Goal: Information Seeking & Learning: Check status

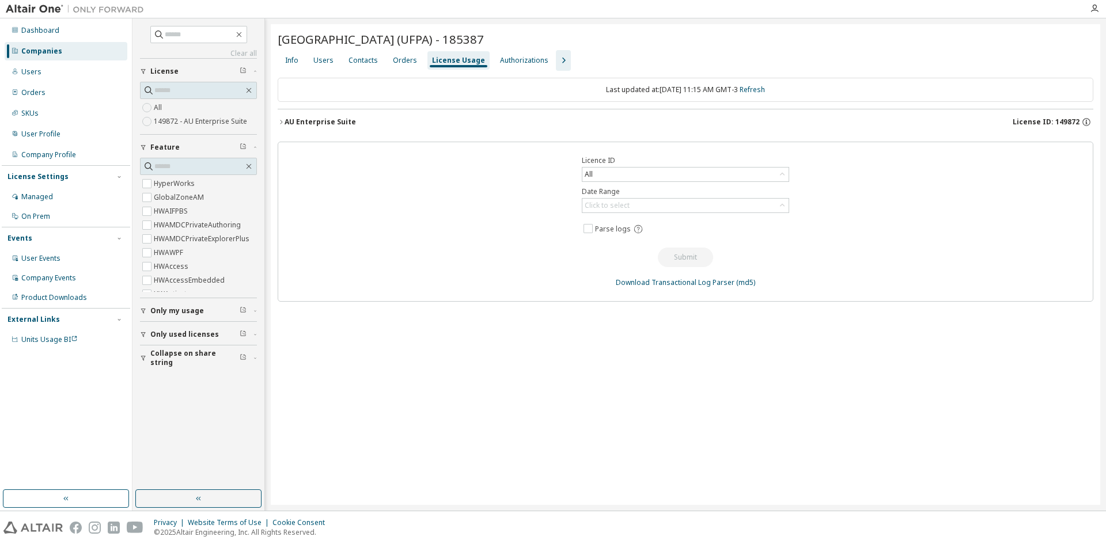
click at [31, 50] on div "Companies" at bounding box center [41, 51] width 41 height 9
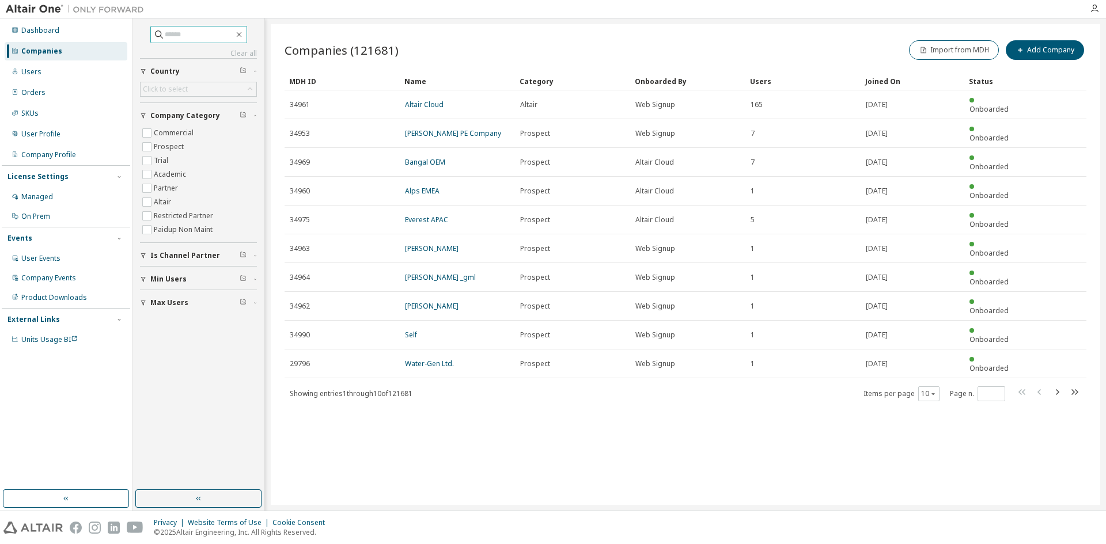
click at [165, 34] on input "text" at bounding box center [199, 35] width 69 height 12
click at [22, 75] on div "Users" at bounding box center [31, 71] width 20 height 9
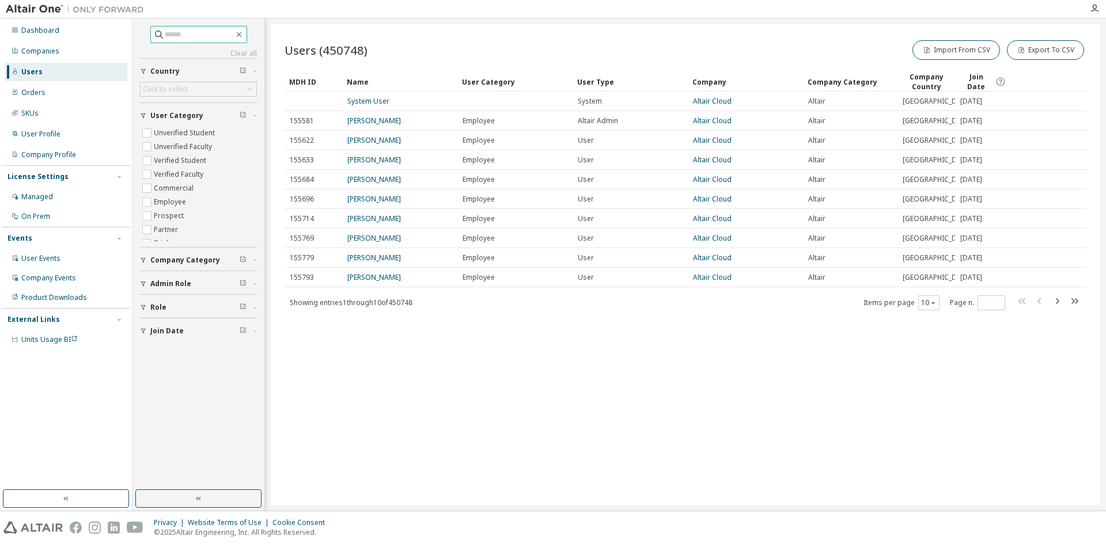
click at [179, 33] on input "text" at bounding box center [199, 35] width 69 height 12
type input "**********"
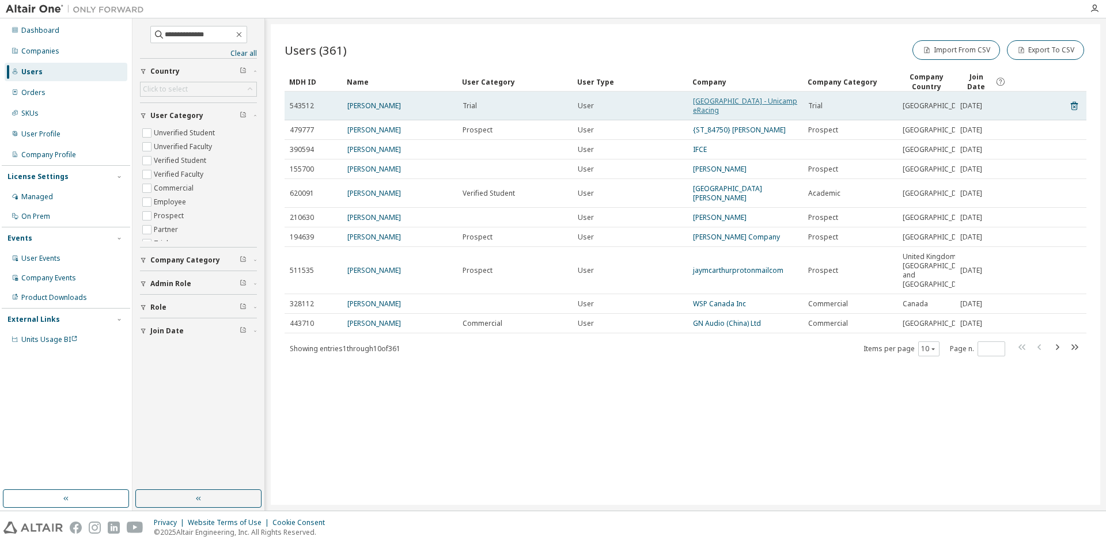
click at [742, 102] on link "[GEOGRAPHIC_DATA] - Unicamp eRacing" at bounding box center [745, 105] width 104 height 19
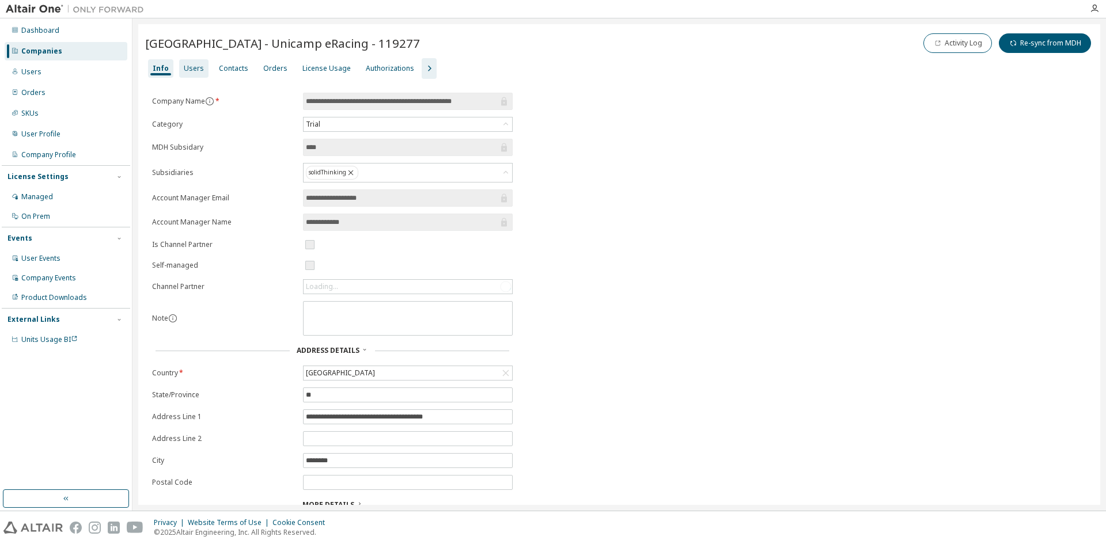
click at [188, 65] on div "Users" at bounding box center [194, 68] width 20 height 9
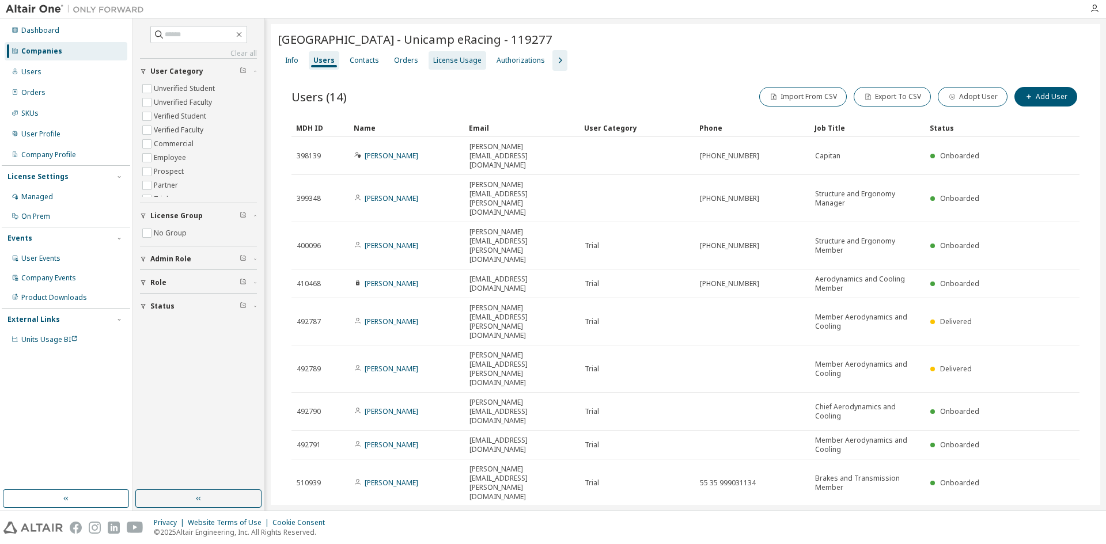
click at [441, 59] on div "License Usage" at bounding box center [457, 60] width 48 height 9
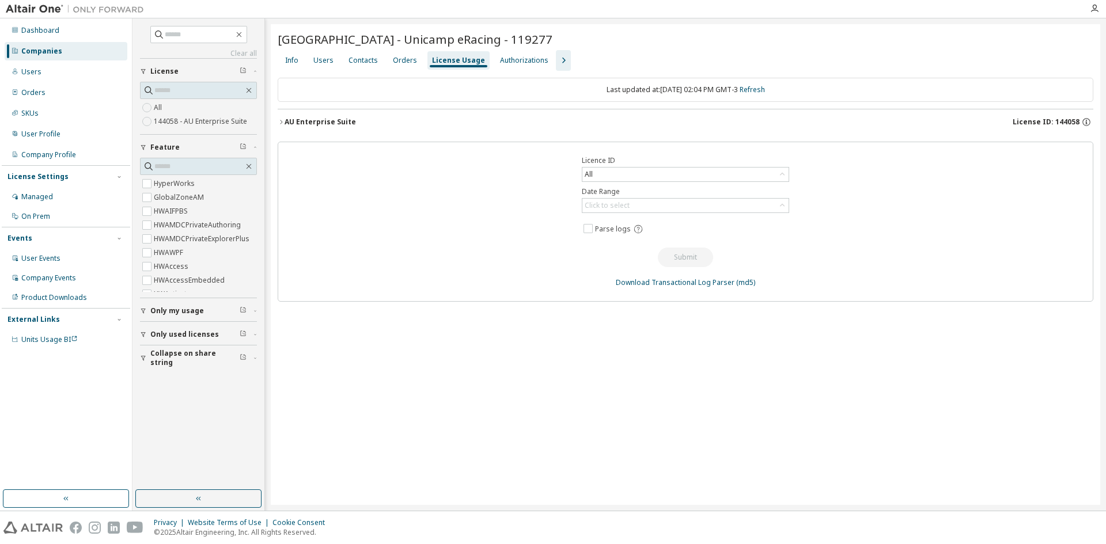
click at [324, 120] on div "AU Enterprise Suite" at bounding box center [319, 121] width 71 height 9
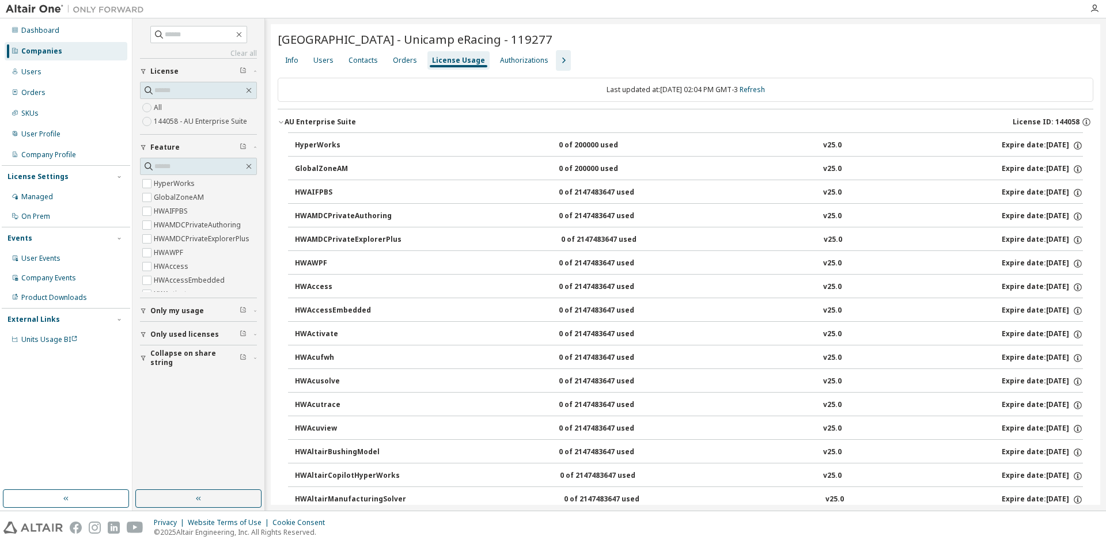
click at [324, 120] on div "AU Enterprise Suite" at bounding box center [319, 121] width 71 height 9
